Goal: Task Accomplishment & Management: Complete application form

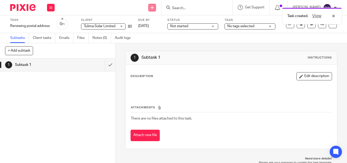
click at [152, 7] on icon at bounding box center [152, 7] width 3 height 3
click at [149, 30] on link "Create task" at bounding box center [153, 30] width 36 height 7
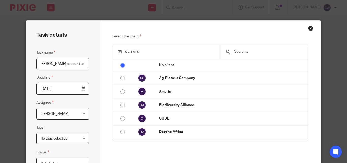
scroll to position [0, 9]
type input "Le [PERSON_NAME] account set up meeting"
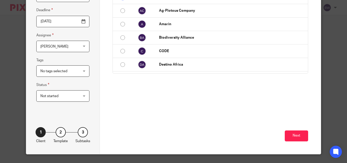
scroll to position [71, 0]
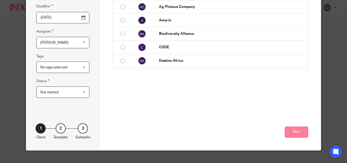
click at [296, 130] on button "Next" at bounding box center [296, 132] width 23 height 11
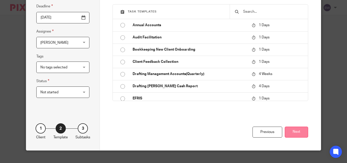
click at [300, 135] on button "Next" at bounding box center [296, 132] width 23 height 11
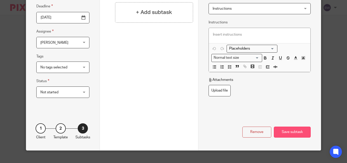
click at [294, 132] on div "Save subtask" at bounding box center [292, 132] width 37 height 11
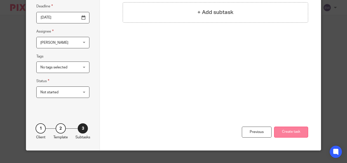
click at [285, 129] on button "Create task" at bounding box center [291, 132] width 34 height 11
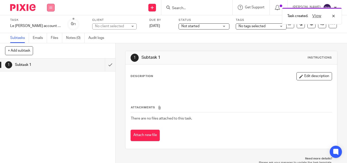
click at [50, 5] on button at bounding box center [51, 8] width 8 height 8
click at [44, 46] on ul "Work Email Clients Team Reports Settings" at bounding box center [50, 43] width 19 height 50
click at [47, 45] on link "Team" at bounding box center [48, 46] width 8 height 4
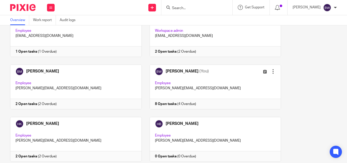
scroll to position [96, 0]
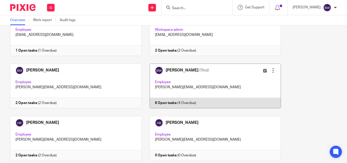
click at [206, 78] on link at bounding box center [211, 86] width 139 height 45
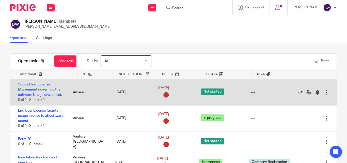
click at [298, 90] on icon at bounding box center [300, 92] width 5 height 5
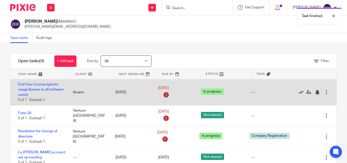
click at [298, 90] on icon at bounding box center [300, 92] width 5 height 5
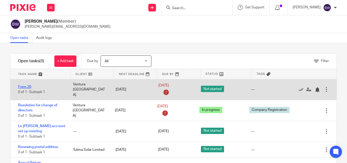
click at [24, 85] on link "Form 20" at bounding box center [24, 87] width 13 height 4
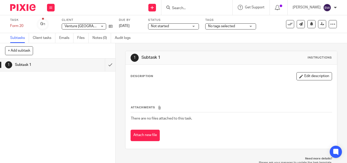
click at [196, 25] on div "Not started Not started" at bounding box center [173, 26] width 51 height 6
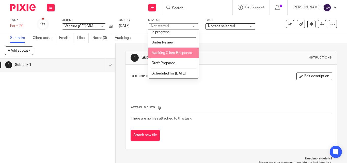
scroll to position [14, 0]
click at [178, 54] on li "Awaiting Client Response" at bounding box center [173, 52] width 50 height 10
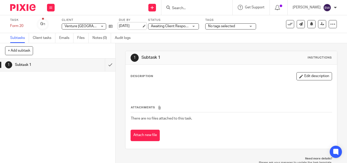
click at [137, 25] on link "18 Aug 2025" at bounding box center [130, 25] width 23 height 5
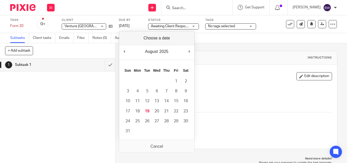
click at [210, 54] on div "1 Subtask 1 Instructions" at bounding box center [231, 58] width 201 height 8
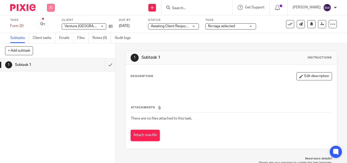
click at [52, 8] on icon at bounding box center [50, 7] width 3 height 3
click at [50, 45] on link "Team" at bounding box center [48, 46] width 8 height 4
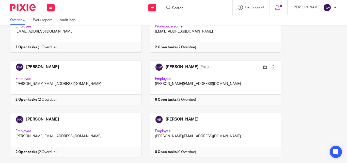
scroll to position [101, 0]
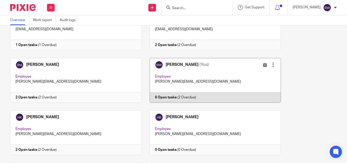
click at [207, 72] on link at bounding box center [211, 80] width 139 height 45
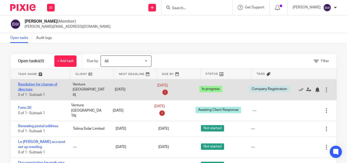
click at [40, 85] on link "Resolution for change of directors" at bounding box center [37, 87] width 39 height 9
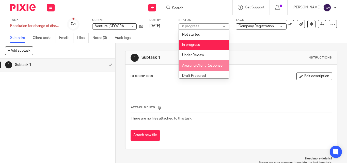
click at [207, 67] on li "Awaiting Client Response" at bounding box center [204, 65] width 50 height 10
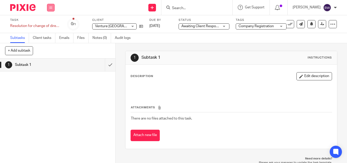
click at [50, 10] on button at bounding box center [51, 8] width 8 height 8
click at [49, 44] on li "Team" at bounding box center [50, 45] width 13 height 7
click at [50, 45] on link "Team" at bounding box center [48, 46] width 8 height 4
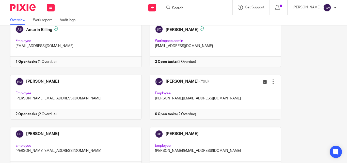
scroll to position [84, 0]
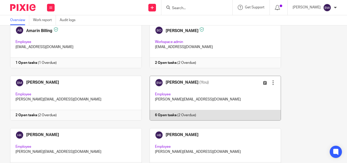
click at [175, 97] on link at bounding box center [211, 98] width 139 height 45
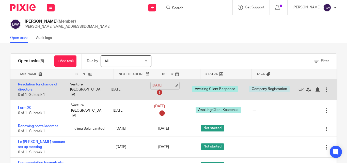
click at [152, 85] on link "18 Aug 2025" at bounding box center [163, 85] width 23 height 5
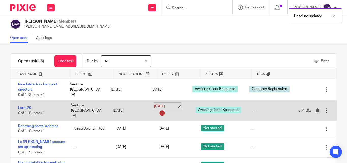
click at [166, 105] on link "18 Aug 2025" at bounding box center [165, 106] width 23 height 5
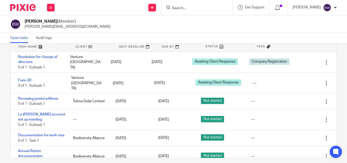
scroll to position [33, 0]
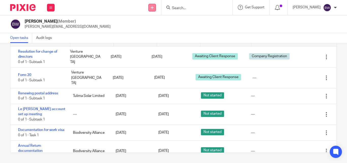
click at [152, 5] on link at bounding box center [152, 8] width 8 height 8
click at [151, 30] on link "Create task" at bounding box center [153, 30] width 36 height 7
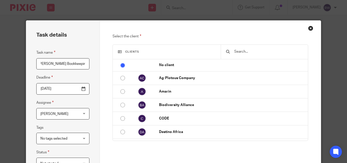
scroll to position [0, 8]
type input "Le [PERSON_NAME] Bookkeeping contract."
click at [258, 53] on input "text" at bounding box center [268, 52] width 69 height 6
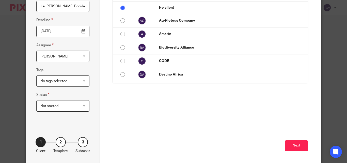
scroll to position [79, 0]
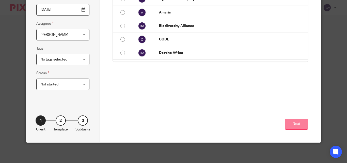
click at [302, 119] on button "Next" at bounding box center [296, 124] width 23 height 11
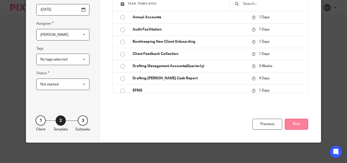
click at [294, 125] on button "Next" at bounding box center [296, 124] width 23 height 11
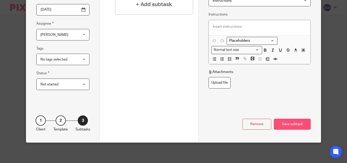
click at [289, 122] on div "Save subtask" at bounding box center [292, 124] width 37 height 11
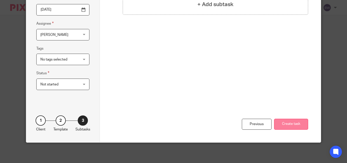
click at [293, 129] on button "Create task" at bounding box center [291, 124] width 34 height 11
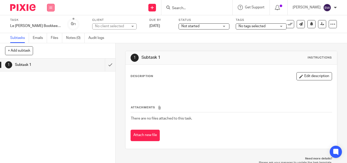
click at [51, 7] on icon at bounding box center [50, 7] width 3 height 3
click at [52, 45] on link "Team" at bounding box center [48, 46] width 8 height 4
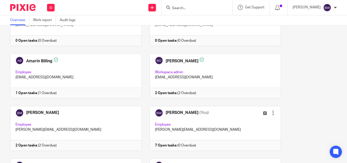
scroll to position [55, 0]
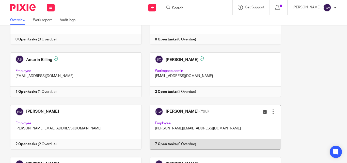
click at [201, 118] on link at bounding box center [211, 127] width 139 height 45
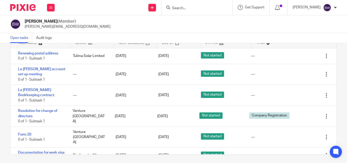
scroll to position [33, 0]
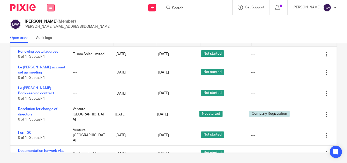
click at [50, 10] on button at bounding box center [51, 8] width 8 height 8
